Goal: Understand process/instructions

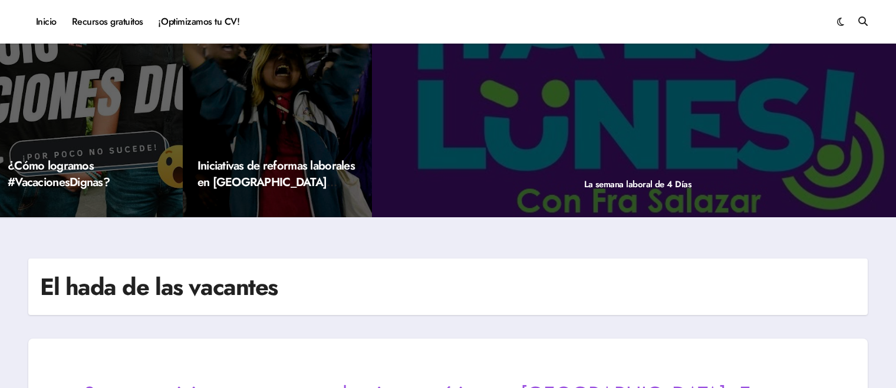
scroll to position [118, 0]
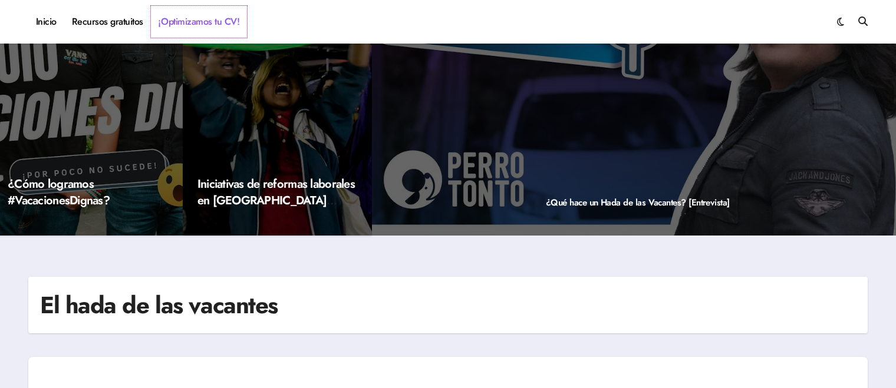
click at [193, 23] on link "¡Optimizamos tu CV!" at bounding box center [199, 22] width 96 height 32
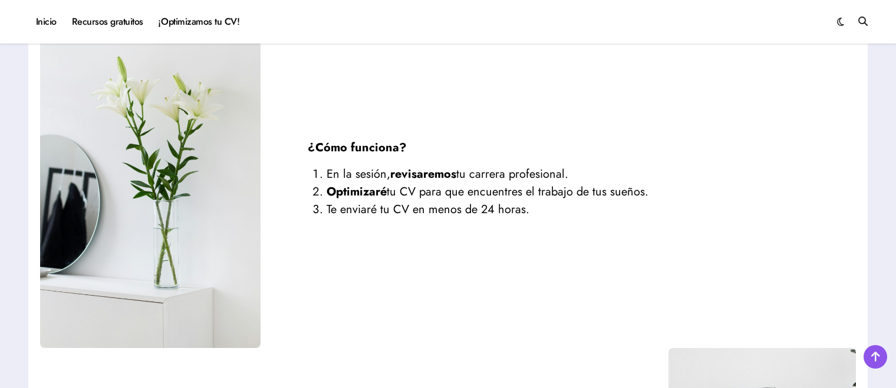
scroll to position [1440, 0]
drag, startPoint x: 396, startPoint y: 156, endPoint x: 455, endPoint y: 162, distance: 59.2
click at [455, 165] on strong "revisaremos" at bounding box center [423, 173] width 66 height 17
click at [533, 165] on li "En la sesión, revisaremos tu carrera profesional." at bounding box center [566, 174] width 481 height 18
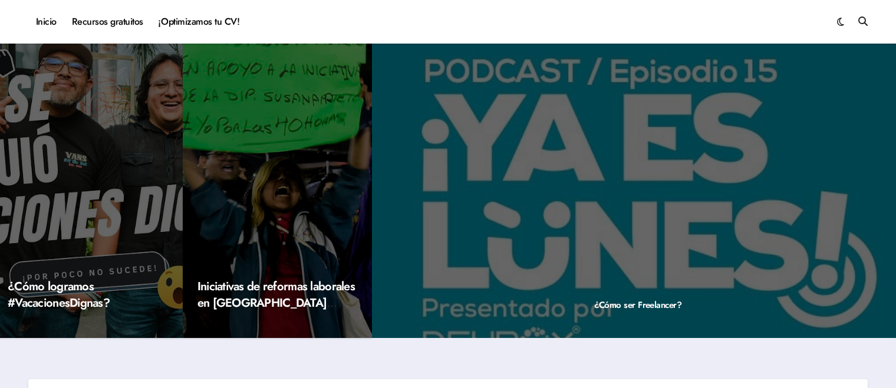
scroll to position [0, 0]
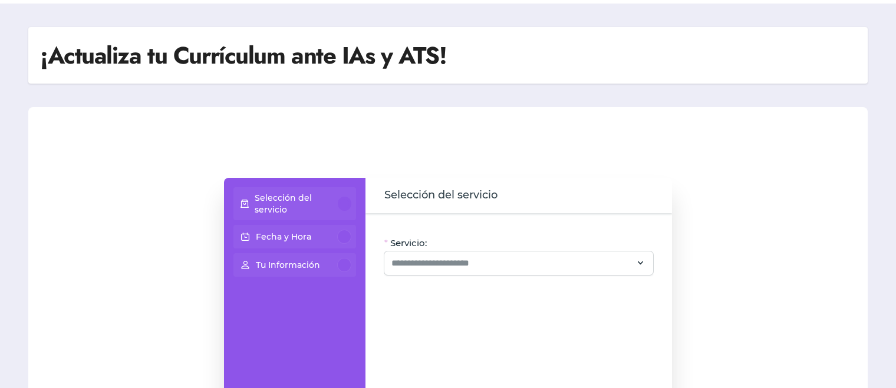
scroll to position [49, 0]
